Goal: Information Seeking & Learning: Check status

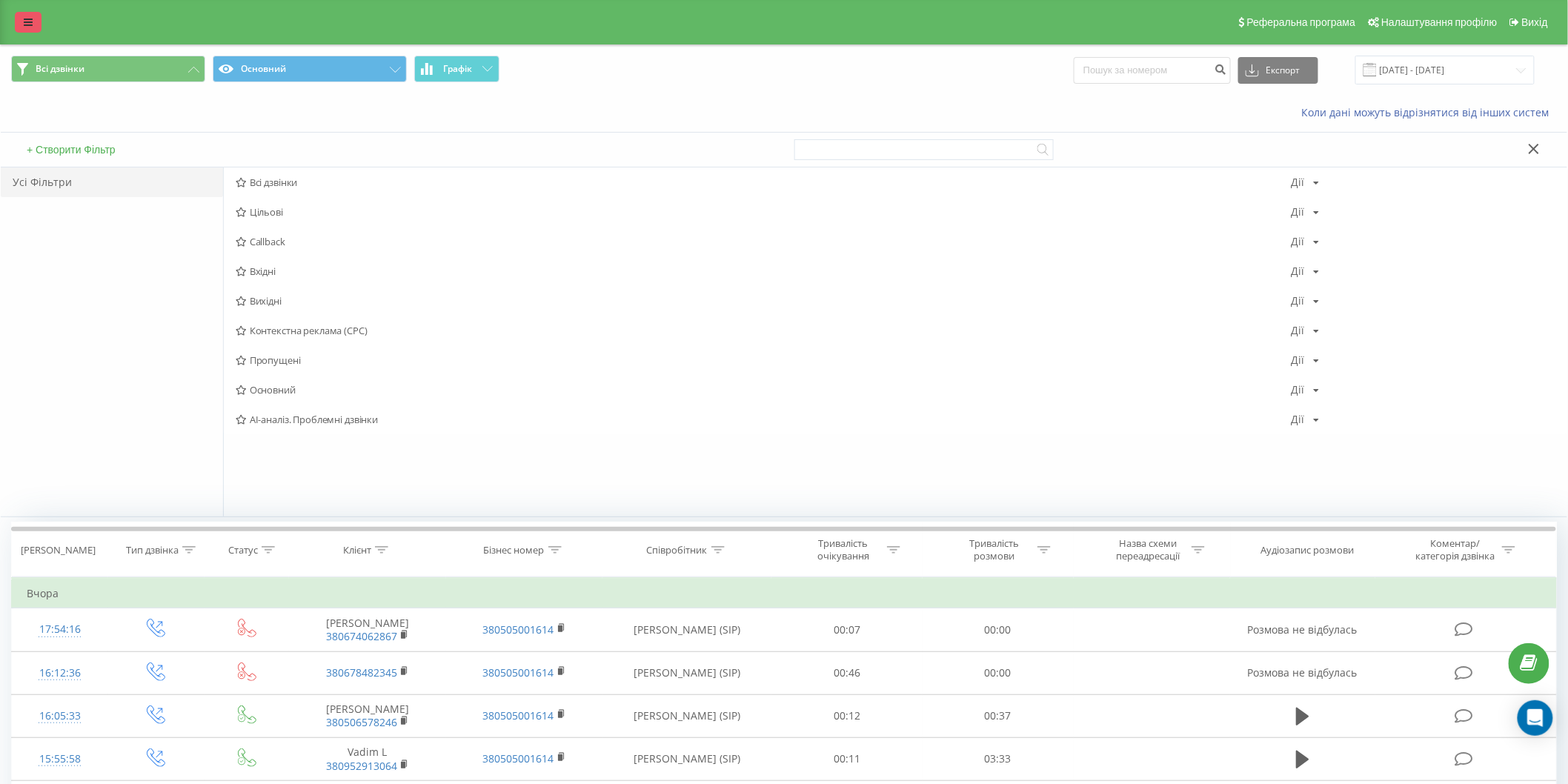
click at [21, 21] on link at bounding box center [28, 22] width 27 height 21
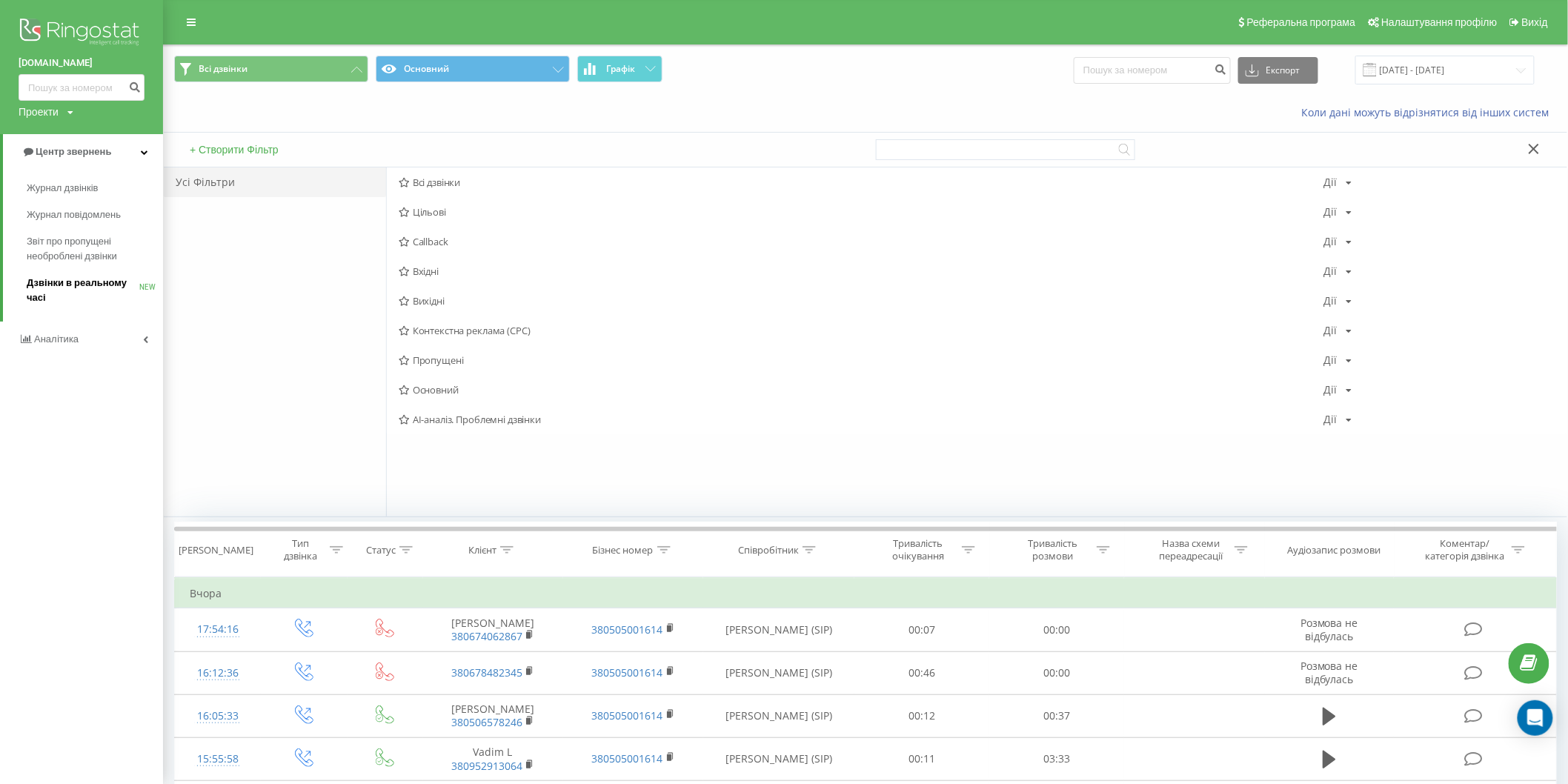
click at [100, 283] on span "Дзвінки в реальному часі" at bounding box center [83, 290] width 112 height 30
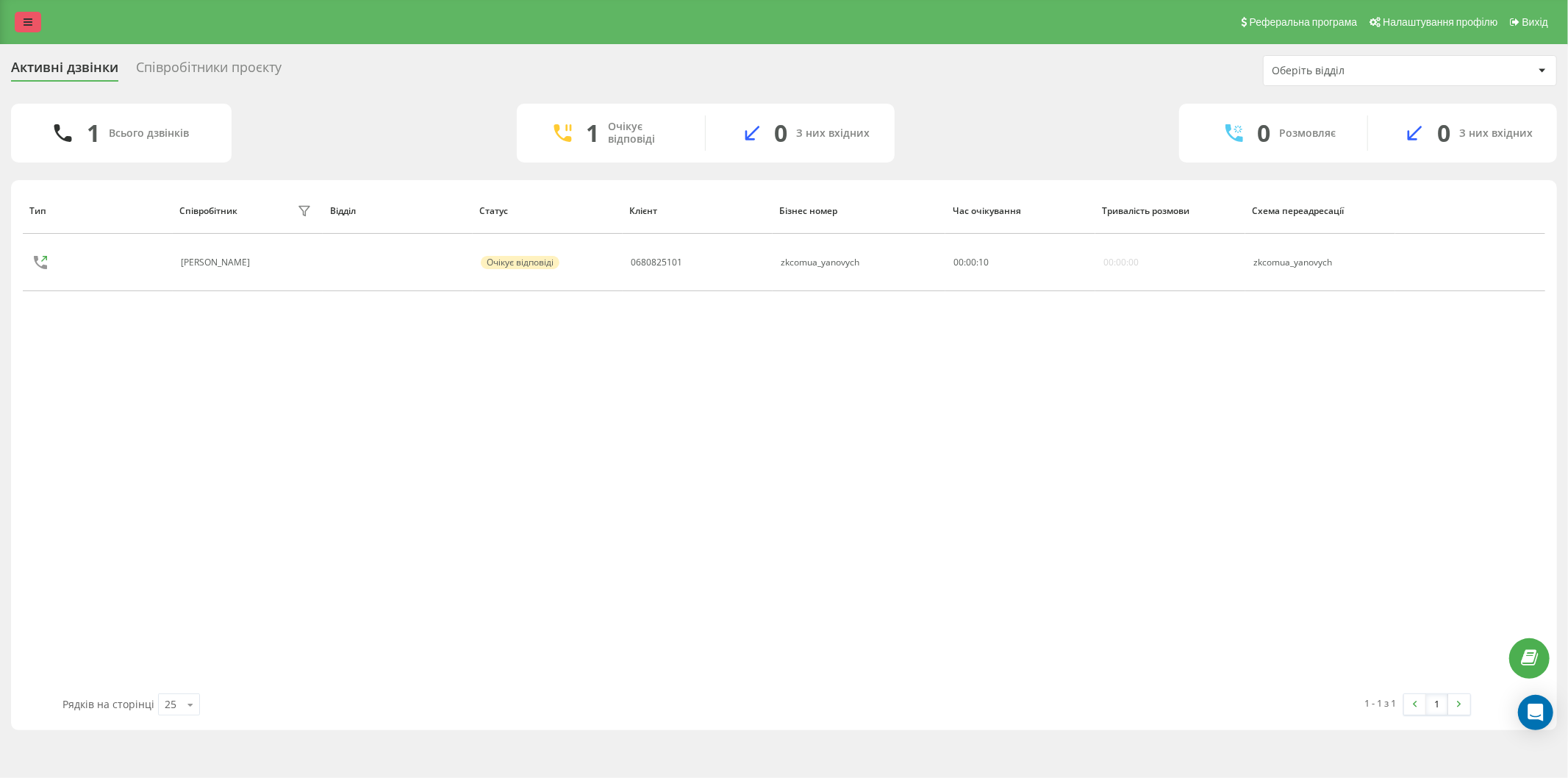
click at [28, 24] on icon at bounding box center [28, 22] width 9 height 10
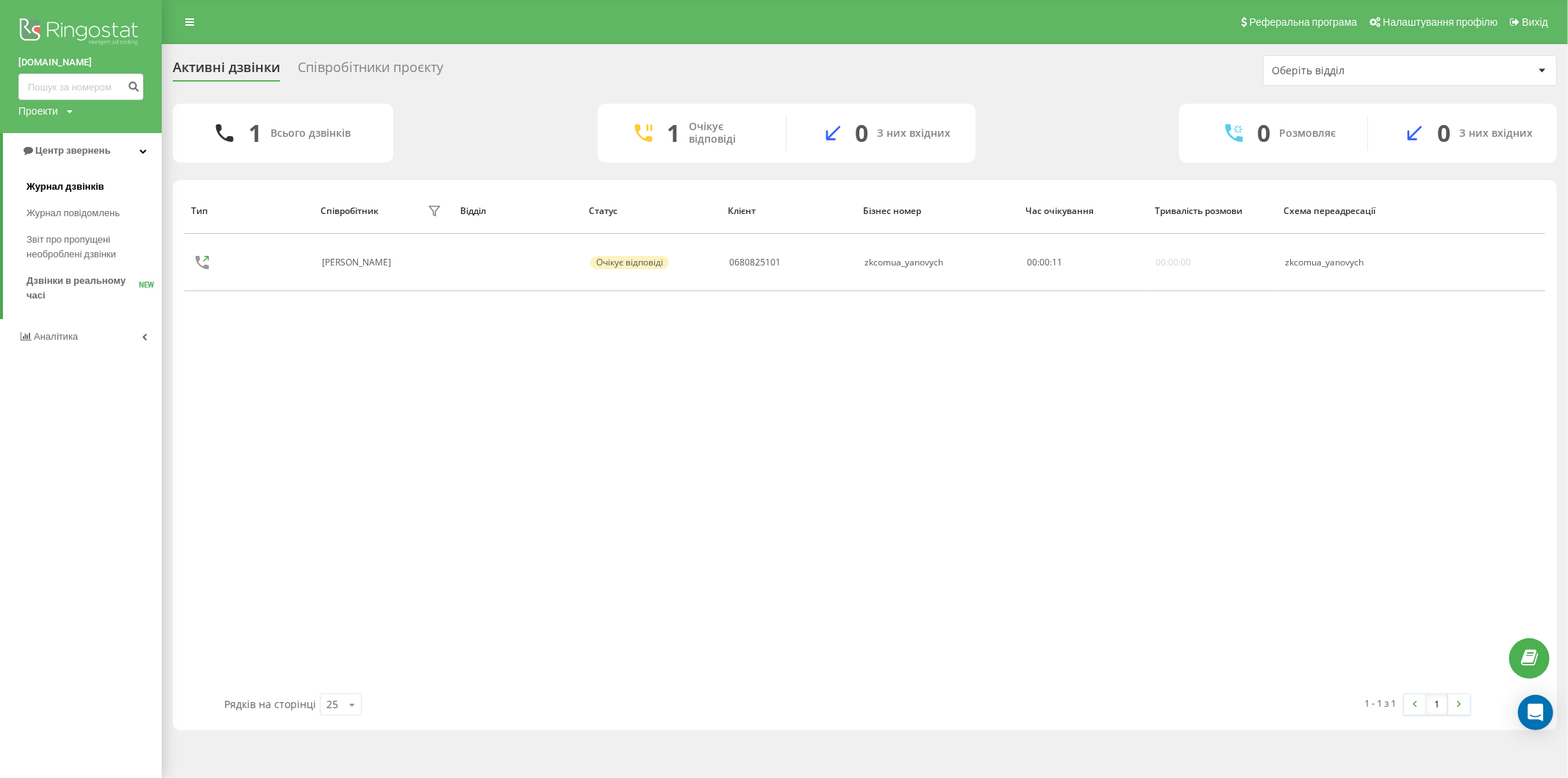
click at [79, 188] on span "Журнал дзвінків" at bounding box center [66, 186] width 78 height 14
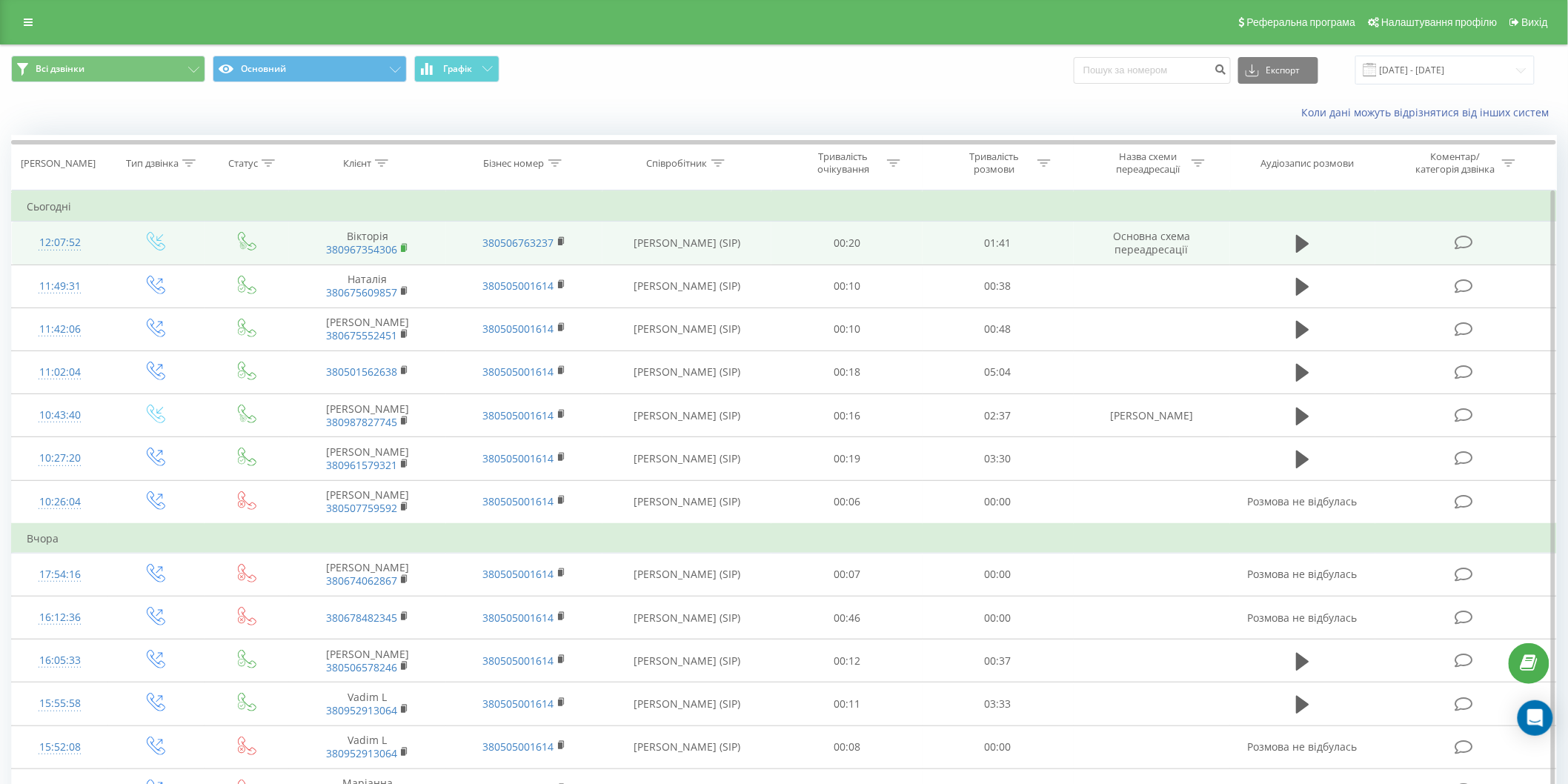
click at [404, 247] on rect at bounding box center [403, 249] width 5 height 7
